Goal: Check status: Check status

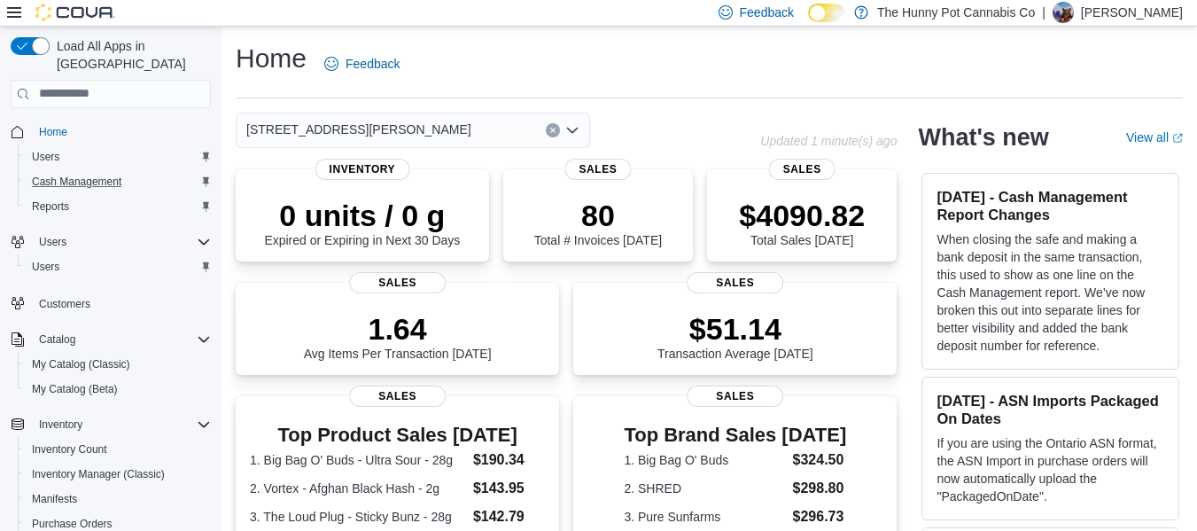
click at [130, 171] on div "Cash Management" at bounding box center [118, 181] width 186 height 21
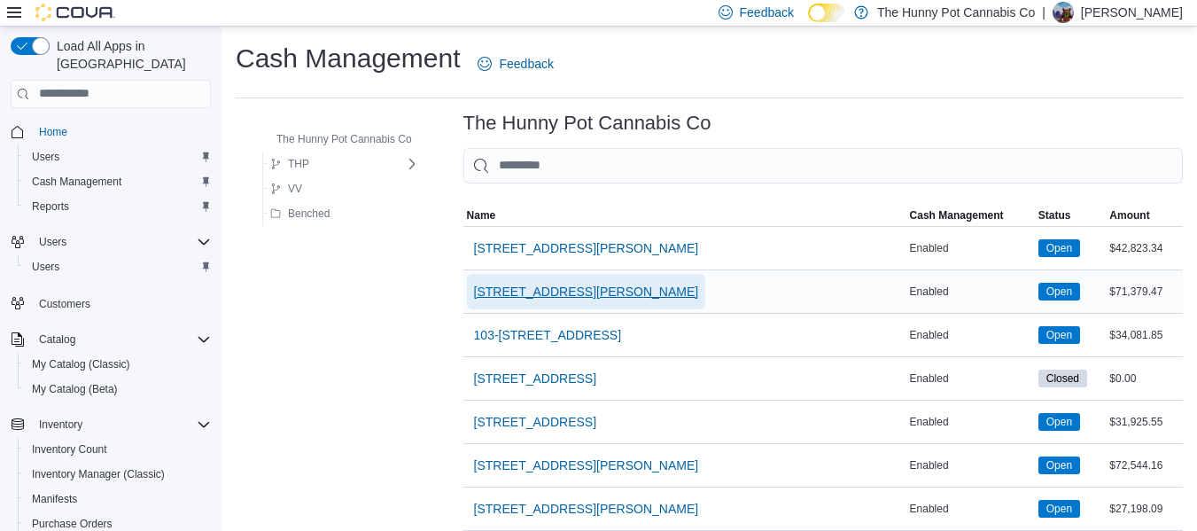
click at [523, 294] on span "[STREET_ADDRESS][PERSON_NAME]" at bounding box center [586, 292] width 225 height 18
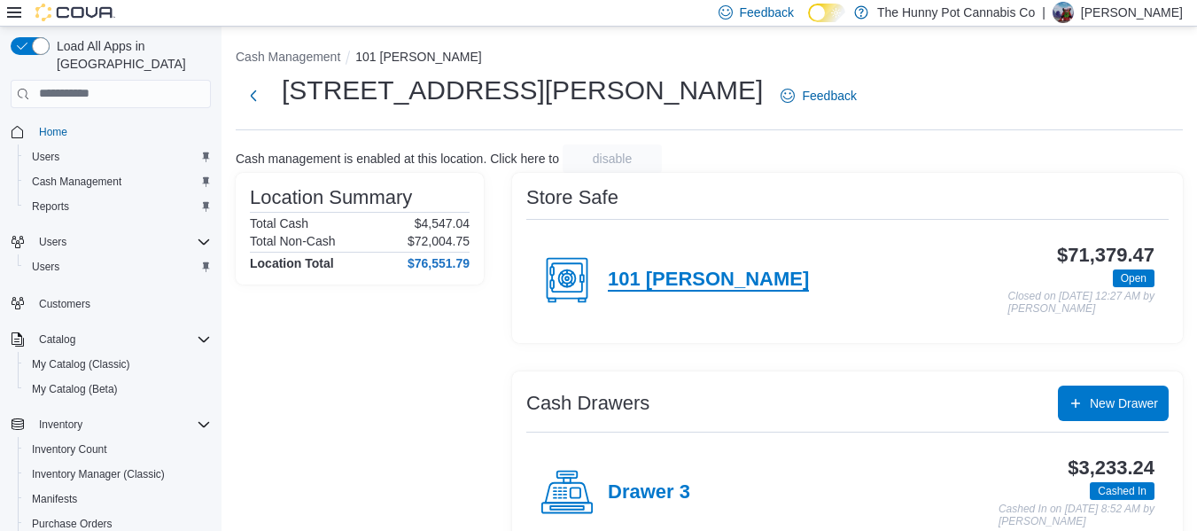
drag, startPoint x: 882, startPoint y: 255, endPoint x: 639, endPoint y: 287, distance: 245.7
click at [639, 287] on h4 "101 [PERSON_NAME]" at bounding box center [708, 279] width 201 height 23
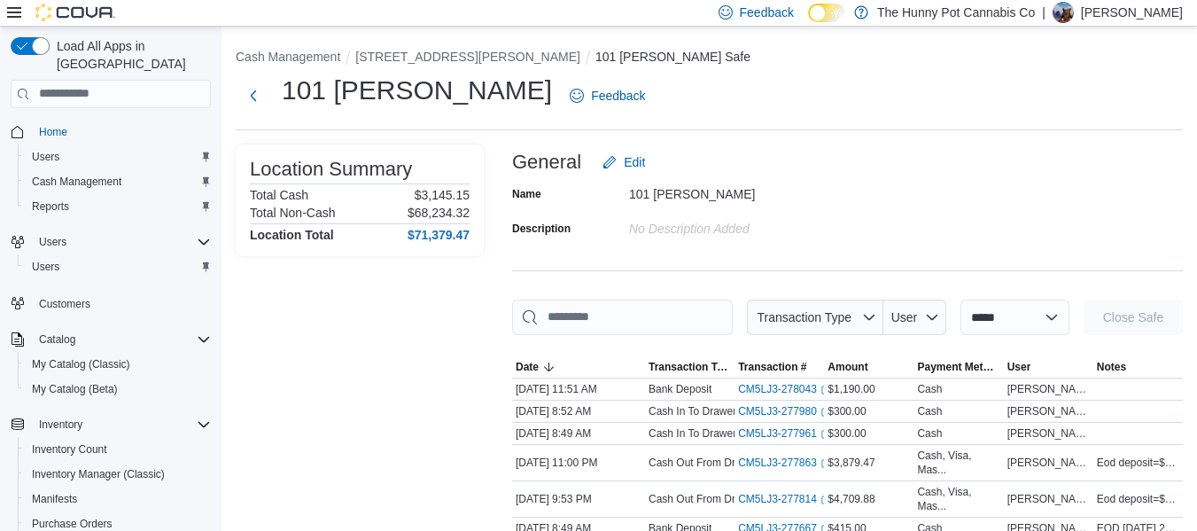
scroll to position [76, 0]
